Goal: Task Accomplishment & Management: Complete application form

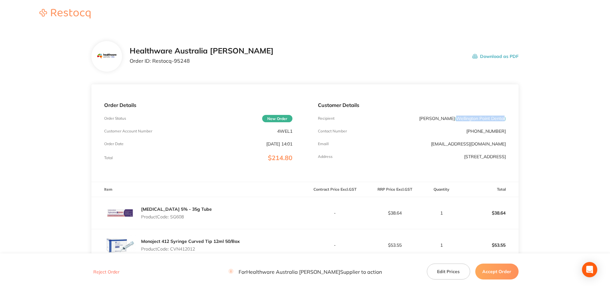
drag, startPoint x: 456, startPoint y: 117, endPoint x: 505, endPoint y: 117, distance: 48.4
click at [505, 117] on span "( Wellington Point Dental )" at bounding box center [480, 119] width 51 height 6
copy span "Wellington Point Dental"
drag, startPoint x: 188, startPoint y: 62, endPoint x: 152, endPoint y: 67, distance: 36.3
click at [152, 67] on div "Healthware Australia [PERSON_NAME] Order ID: Restocq- 95248 Download as PDF" at bounding box center [304, 56] width 427 height 31
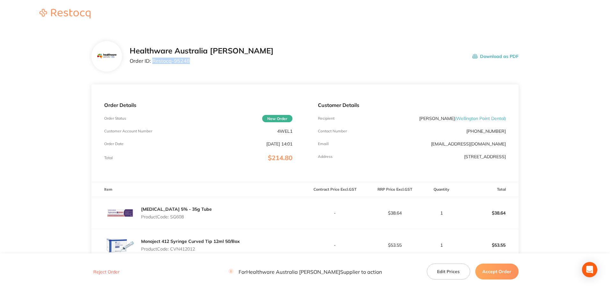
copy p "Restocq- 95248"
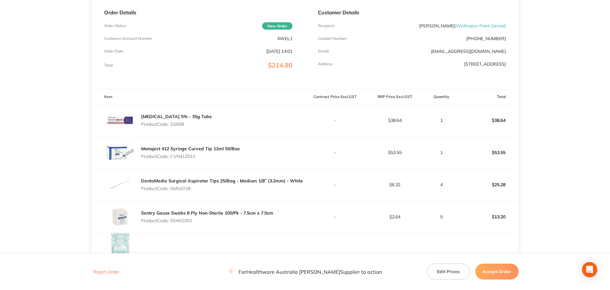
scroll to position [96, 0]
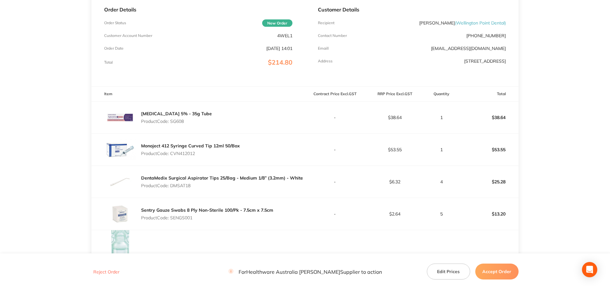
click at [182, 121] on p "Product Code: SG608" at bounding box center [176, 121] width 71 height 5
copy p "SG608"
click at [184, 152] on p "Product Code: CVN412012" at bounding box center [190, 153] width 99 height 5
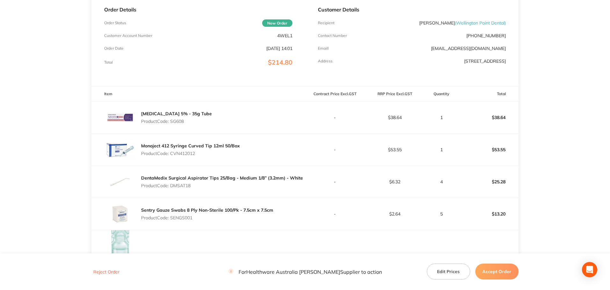
copy p "CVN412012"
click at [188, 185] on p "Product Code: DMSAT18" at bounding box center [222, 185] width 162 height 5
copy p "DMSAT18"
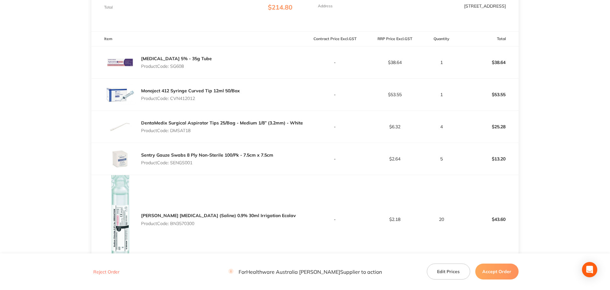
scroll to position [159, 0]
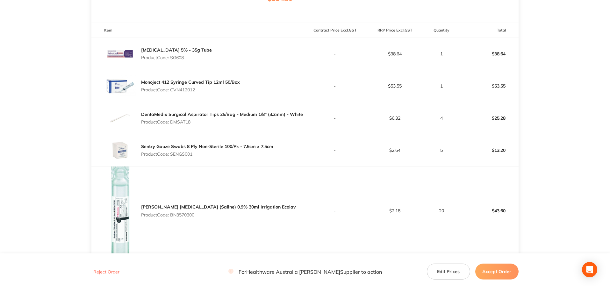
click at [184, 154] on p "Product Code: SENGS001" at bounding box center [207, 154] width 132 height 5
copy p "SENGS001"
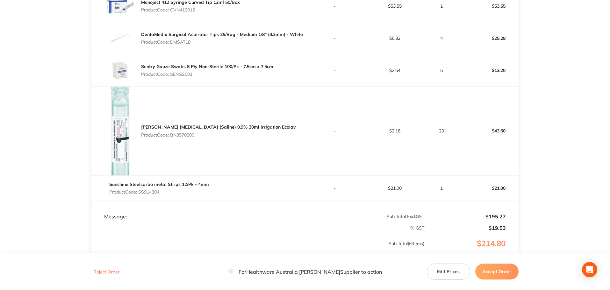
scroll to position [255, 0]
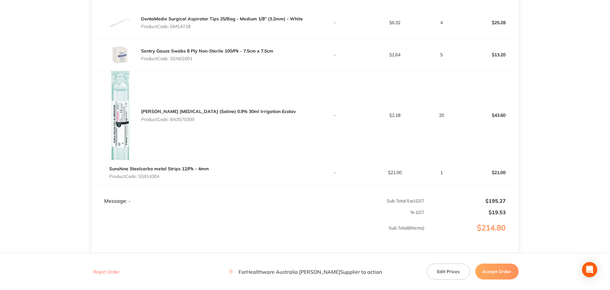
click at [189, 120] on p "Product Code: BN3570300" at bounding box center [218, 119] width 155 height 5
copy p "BN3570300"
click at [151, 176] on p "Product Code: SS914304" at bounding box center [159, 176] width 100 height 5
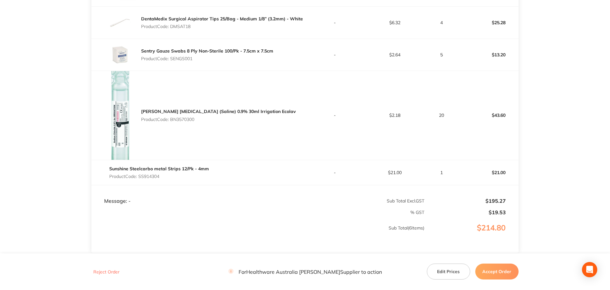
copy p "SS914304"
click at [500, 274] on button "Accept Order" at bounding box center [496, 272] width 43 height 16
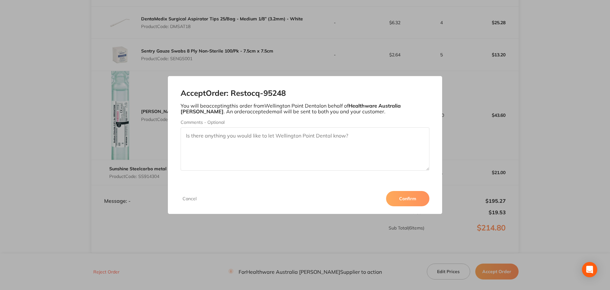
click at [420, 201] on button "Confirm" at bounding box center [407, 198] width 43 height 15
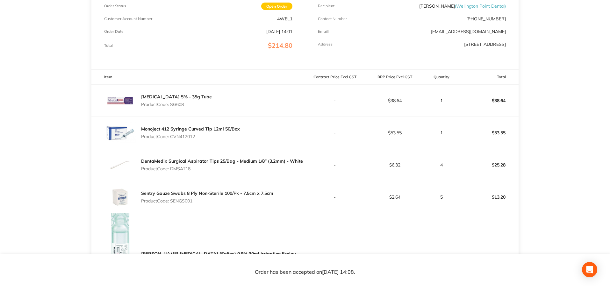
scroll to position [305, 0]
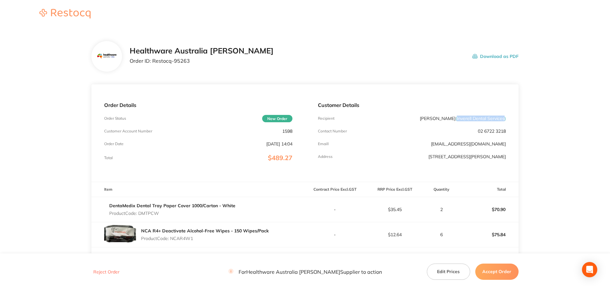
drag, startPoint x: 456, startPoint y: 119, endPoint x: 505, endPoint y: 119, distance: 48.4
click at [505, 119] on span "( Inverell Dental Services )" at bounding box center [481, 119] width 50 height 6
copy span "Inverell Dental Services"
drag, startPoint x: 190, startPoint y: 62, endPoint x: 153, endPoint y: 63, distance: 37.3
click at [153, 63] on p "Order ID: Restocq- 95263" at bounding box center [202, 61] width 144 height 6
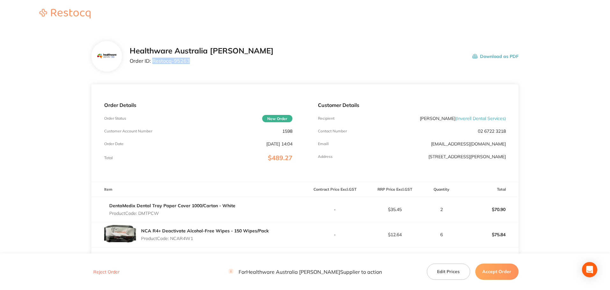
copy p "Restocq- 95263"
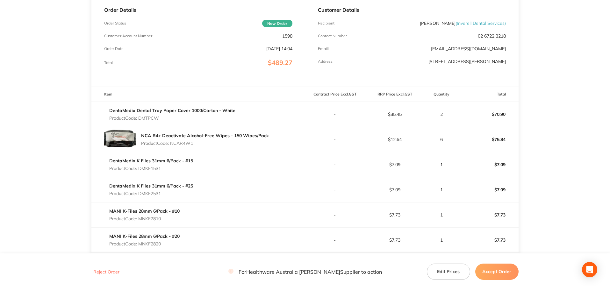
scroll to position [96, 0]
click at [151, 117] on p "Product Code: DMTPCW" at bounding box center [172, 117] width 126 height 5
click at [152, 118] on p "Product Code: DMTPCW" at bounding box center [172, 117] width 126 height 5
copy p "DMTPCW"
click at [153, 143] on p "Product Code: NCAR4W1" at bounding box center [205, 143] width 128 height 5
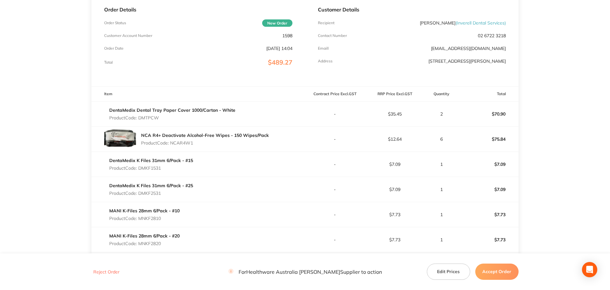
click at [153, 143] on p "Product Code: NCAR4W1" at bounding box center [205, 143] width 128 height 5
copy p "NCAR4W1"
click at [155, 168] on p "Product Code: DMKF1531" at bounding box center [151, 168] width 84 height 5
copy p "DMKF1531"
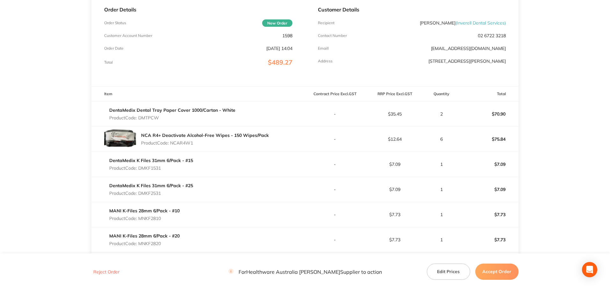
click at [148, 191] on p "Product Code: DMKF2531" at bounding box center [151, 193] width 84 height 5
click at [150, 194] on p "Product Code: DMKF2531" at bounding box center [151, 193] width 84 height 5
copy p "DMKF2531"
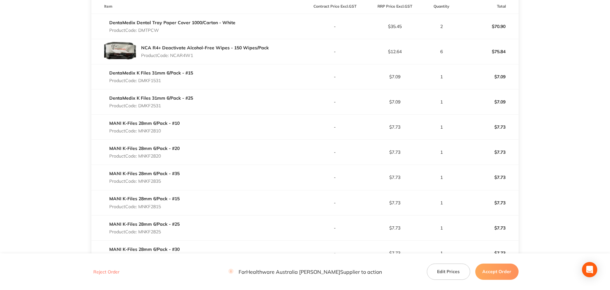
scroll to position [191, 0]
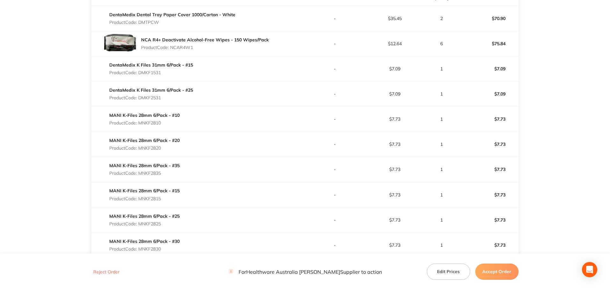
click at [157, 123] on p "Product Code: MNKF2810" at bounding box center [144, 122] width 70 height 5
copy p "MNKF2810"
click at [157, 147] on p "Product Code: MNKF2820" at bounding box center [144, 148] width 70 height 5
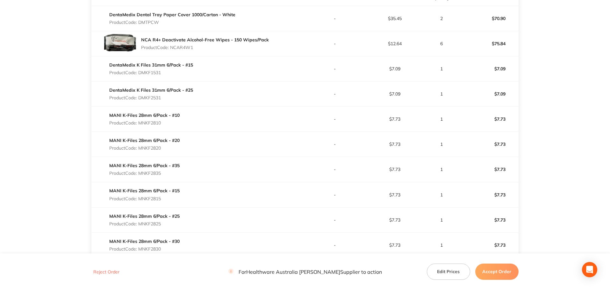
copy p "MNKF2820"
click at [151, 169] on link "MANI K-Files 28mm 6/Pack - #35" at bounding box center [144, 166] width 70 height 6
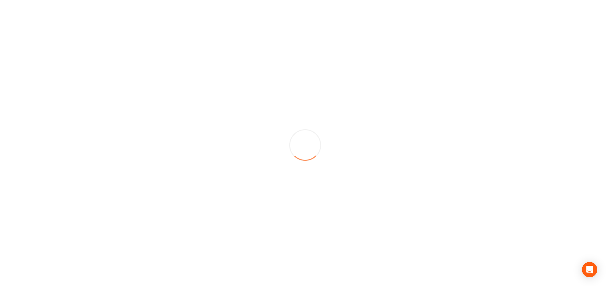
click at [151, 169] on div at bounding box center [305, 145] width 610 height 290
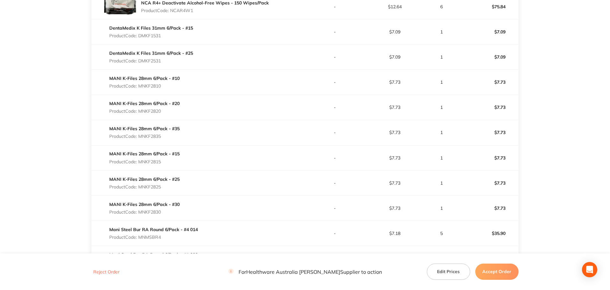
scroll to position [223, 0]
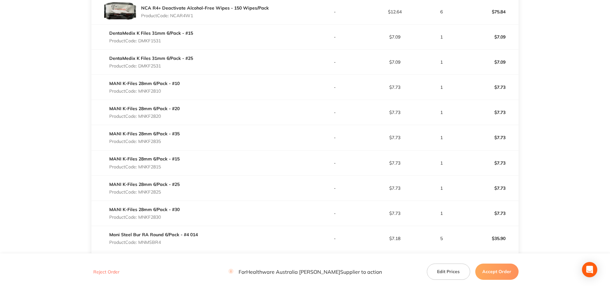
click at [147, 142] on p "Product Code: MNKF2835" at bounding box center [144, 141] width 70 height 5
copy p "MNKF2835"
click at [157, 168] on p "Product Code: MNKF2815" at bounding box center [144, 166] width 70 height 5
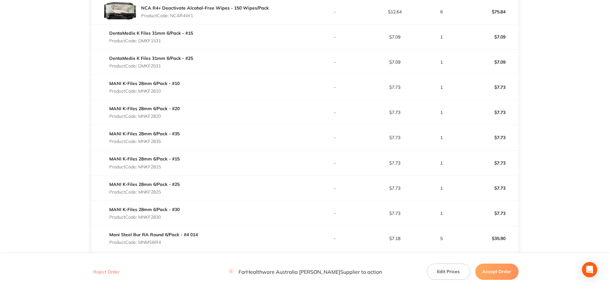
copy p "MNKF2815"
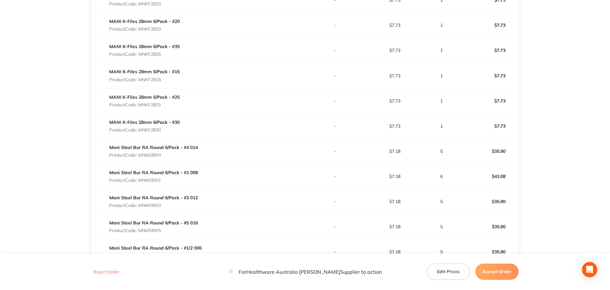
scroll to position [319, 0]
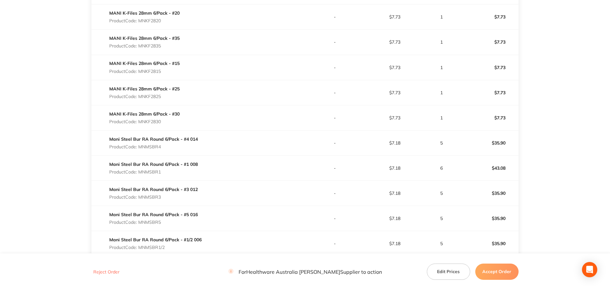
click at [155, 97] on p "Product Code: MNKF2825" at bounding box center [144, 96] width 70 height 5
copy p "MNKF2825"
click at [147, 119] on p "Product Code: MNKF2830" at bounding box center [144, 121] width 70 height 5
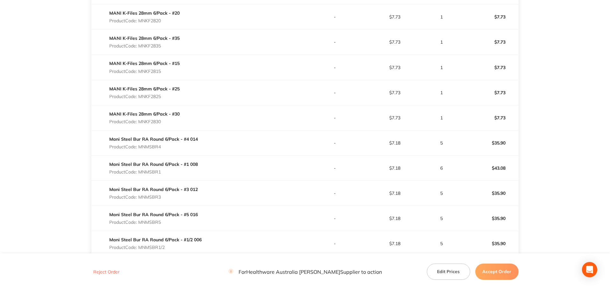
copy p "MNKF2830"
click at [158, 147] on p "Product Code: MNMSBR4" at bounding box center [153, 146] width 89 height 5
copy p "MNMSBR4"
click at [149, 173] on p "Product Code: MNMSBR1" at bounding box center [153, 171] width 89 height 5
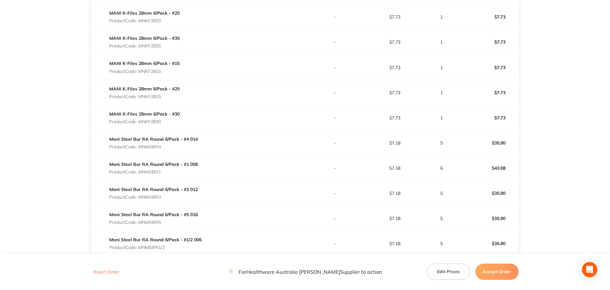
click at [149, 173] on p "Product Code: MNMSBR1" at bounding box center [153, 171] width 89 height 5
copy p "MNMSBR1"
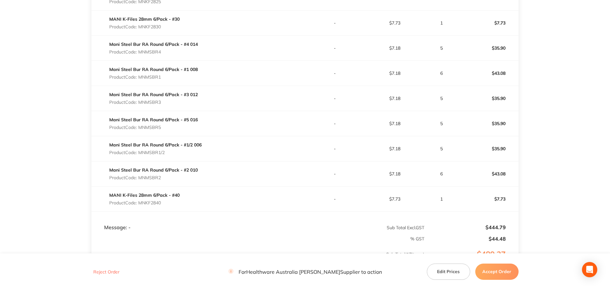
scroll to position [414, 0]
click at [158, 102] on p "Product Code: MNMSBR3" at bounding box center [153, 101] width 89 height 5
copy p "MNMSBR3"
click at [156, 127] on p "Product Code: MNMSBR5" at bounding box center [153, 126] width 89 height 5
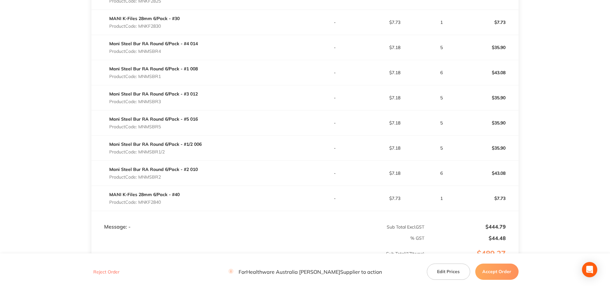
click at [156, 127] on p "Product Code: MNMSBR5" at bounding box center [153, 126] width 89 height 5
copy p "MNMSBR5"
click at [158, 151] on p "Product Code: MNMSBR1/2" at bounding box center [155, 151] width 92 height 5
drag, startPoint x: 167, startPoint y: 152, endPoint x: 139, endPoint y: 152, distance: 28.0
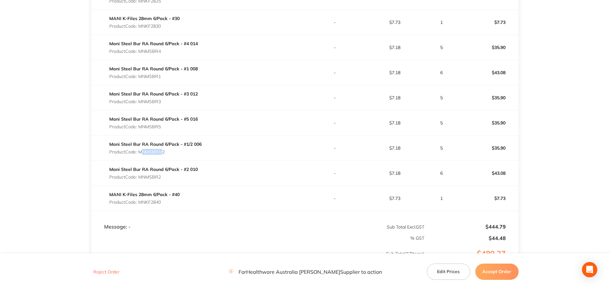
click at [139, 152] on p "Product Code: MNMSBR1/2" at bounding box center [155, 151] width 92 height 5
copy p "MNMSBR1/2"
click at [149, 177] on p "Product Code: MNMSBR2" at bounding box center [153, 177] width 89 height 5
copy p "MNMSBR2"
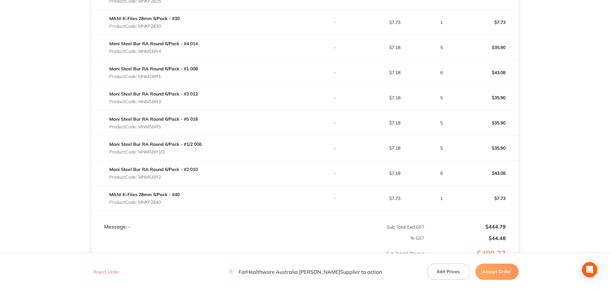
click at [155, 203] on p "Product Code: MNKF2840" at bounding box center [144, 202] width 70 height 5
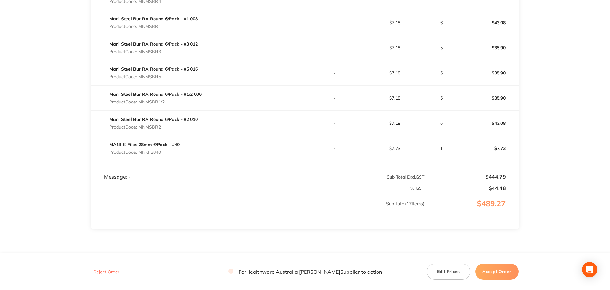
scroll to position [491, 0]
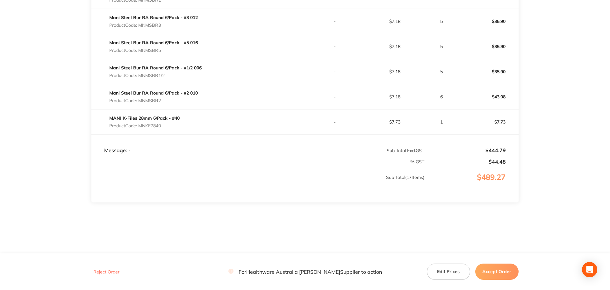
click at [508, 270] on button "Accept Order" at bounding box center [496, 272] width 43 height 16
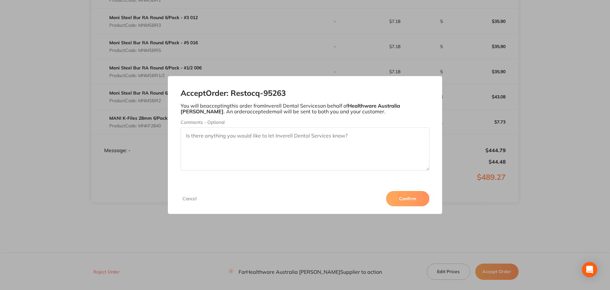
click at [409, 201] on button "Confirm" at bounding box center [407, 198] width 43 height 15
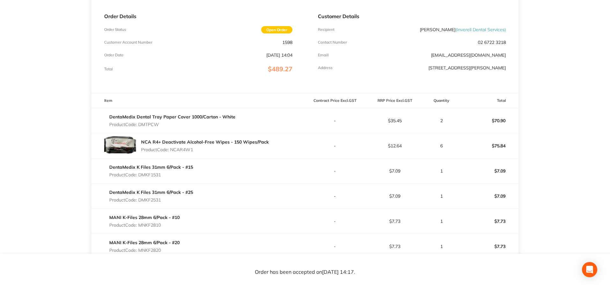
scroll to position [44, 0]
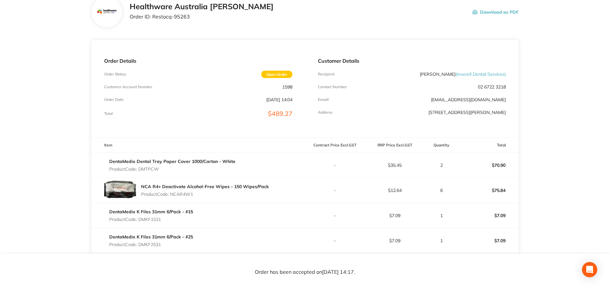
click at [158, 170] on p "Product Code: DMTPCW" at bounding box center [172, 169] width 126 height 5
click at [148, 169] on p "Product Code: DMTPCW" at bounding box center [172, 169] width 126 height 5
